Goal: Check status: Check status

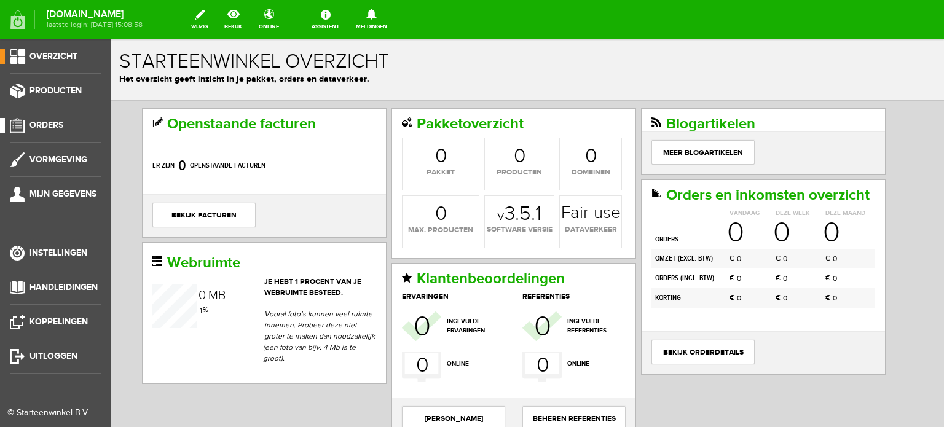
click at [47, 125] on span "Orders" at bounding box center [47, 125] width 34 height 10
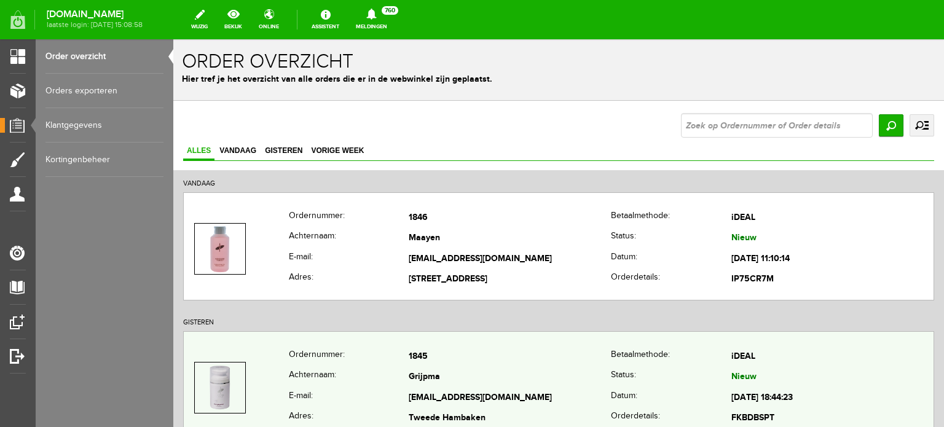
click at [428, 372] on td "Grijpma" at bounding box center [510, 378] width 202 height 21
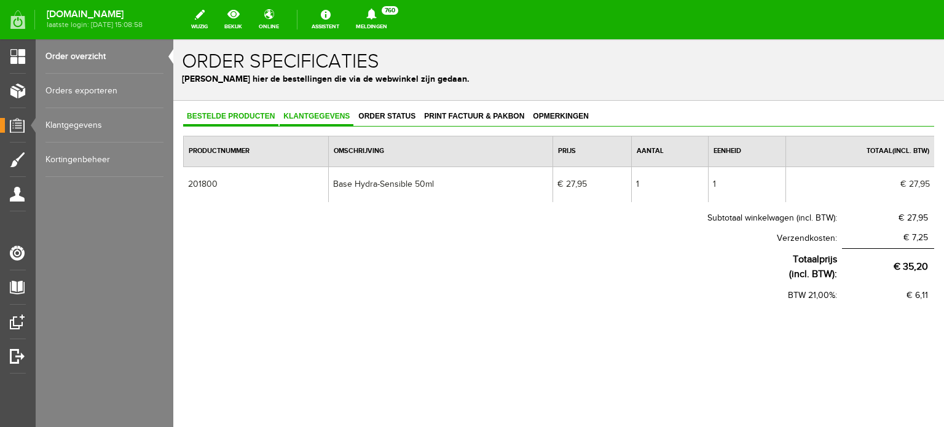
click at [322, 114] on span "Klantgegevens" at bounding box center [317, 116] width 74 height 9
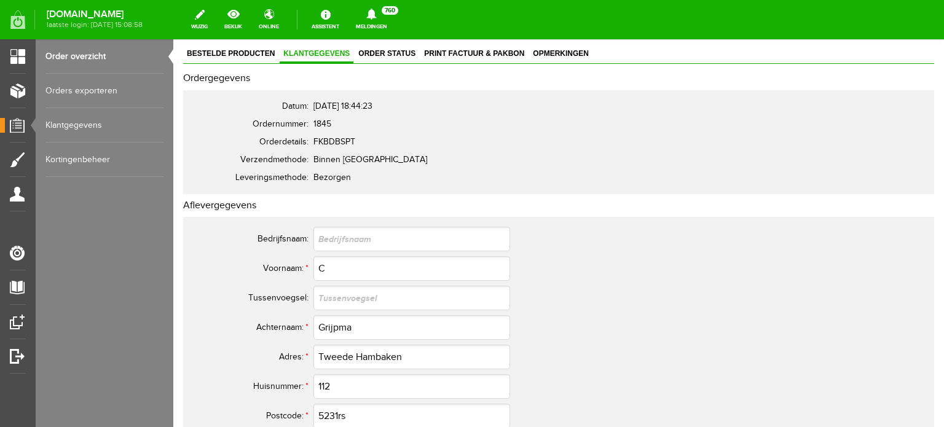
scroll to position [61, 0]
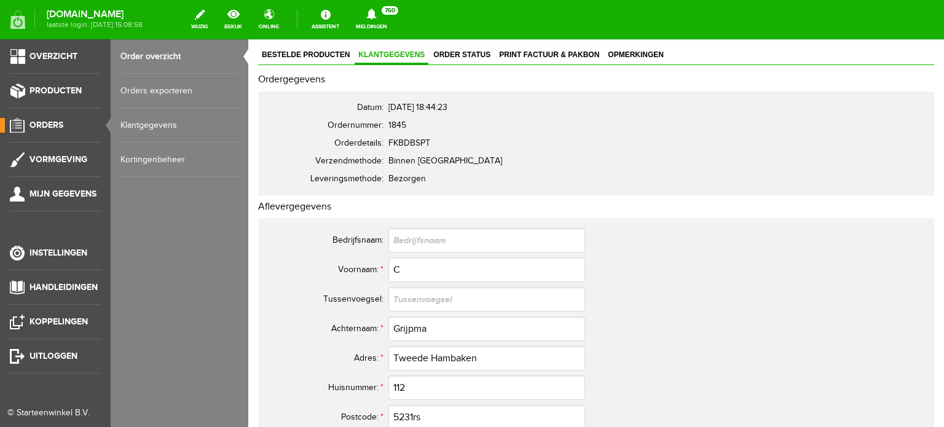
click at [53, 124] on span "Orders" at bounding box center [47, 125] width 34 height 10
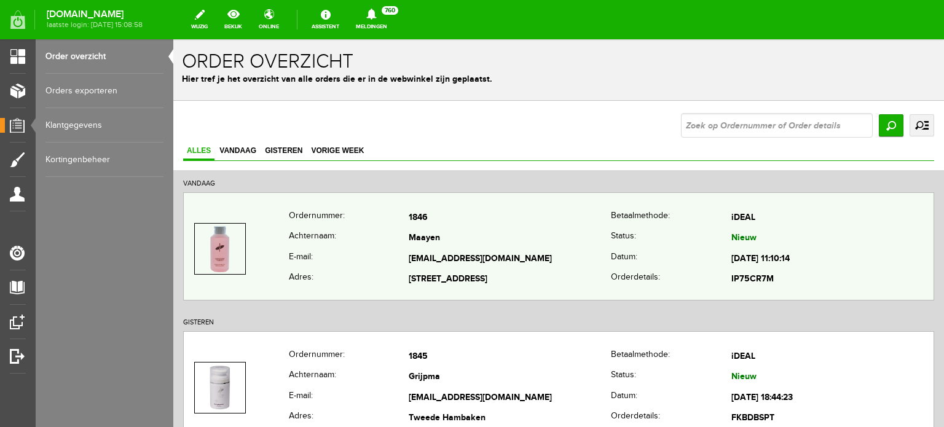
click at [432, 243] on td "Maayen" at bounding box center [510, 239] width 202 height 21
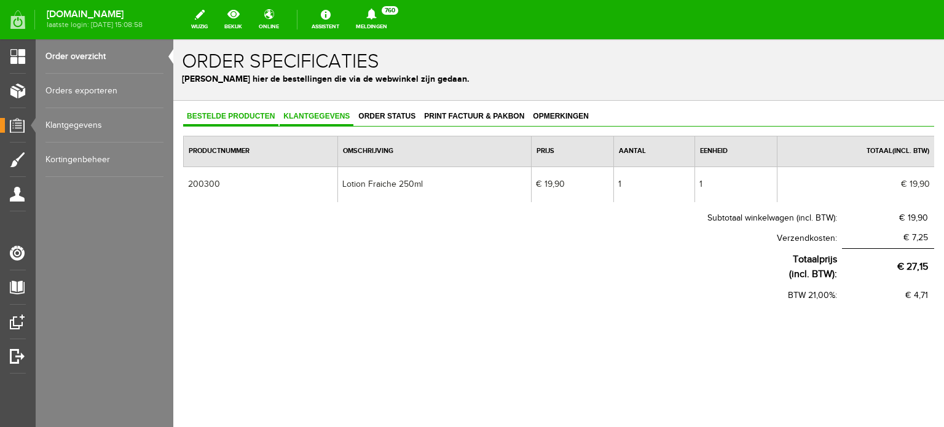
click at [317, 113] on span "Klantgegevens" at bounding box center [317, 116] width 74 height 9
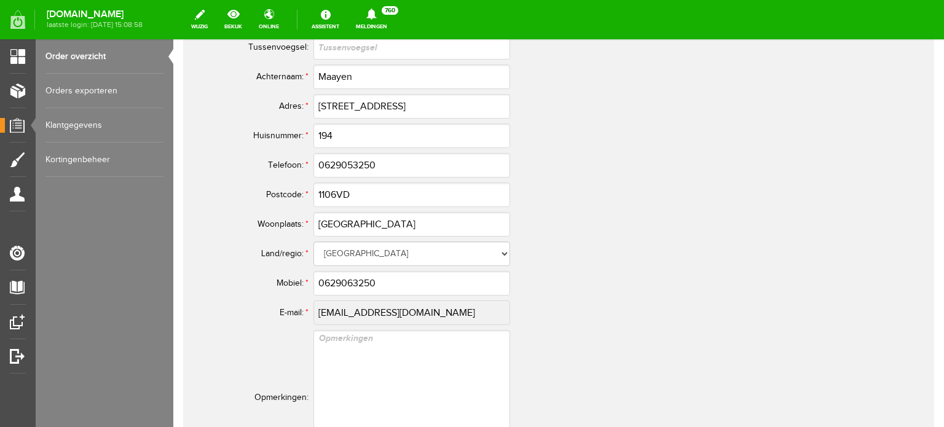
scroll to position [615, 0]
